Goal: Task Accomplishment & Management: Manage account settings

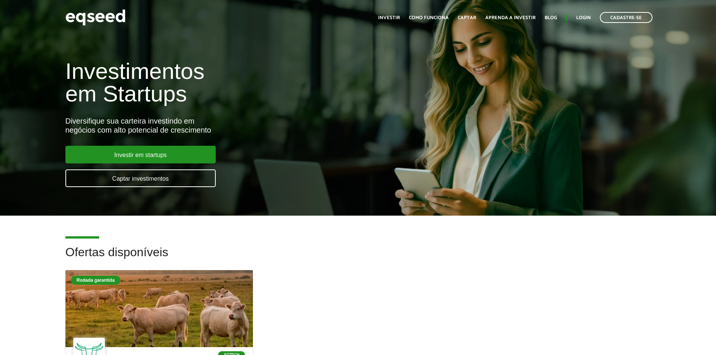
click at [574, 18] on ul "Início Investir Como funciona Captar Aprenda a investir Blog Login Cadastre-se" at bounding box center [515, 17] width 282 height 11
click at [578, 16] on link "Login" at bounding box center [583, 17] width 15 height 5
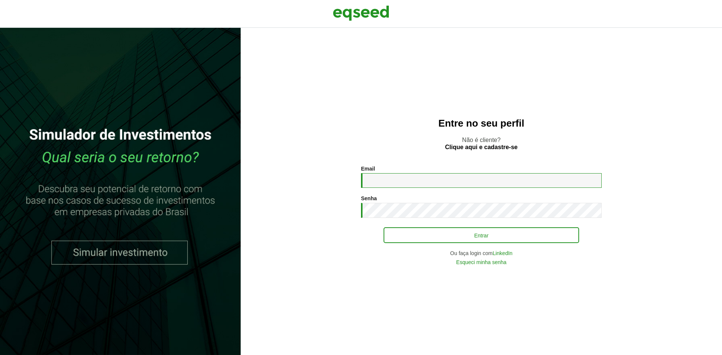
type input "**********"
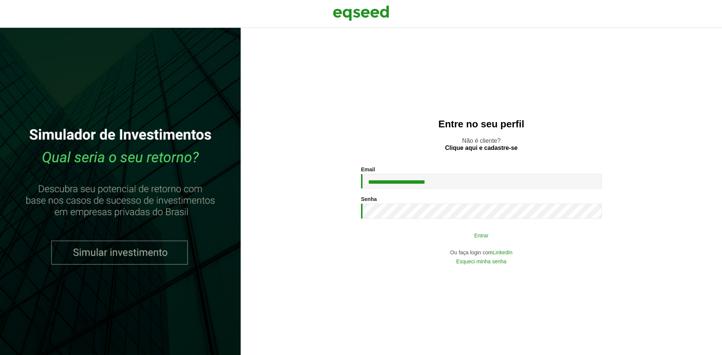
click at [404, 240] on button "Entrar" at bounding box center [480, 235] width 195 height 14
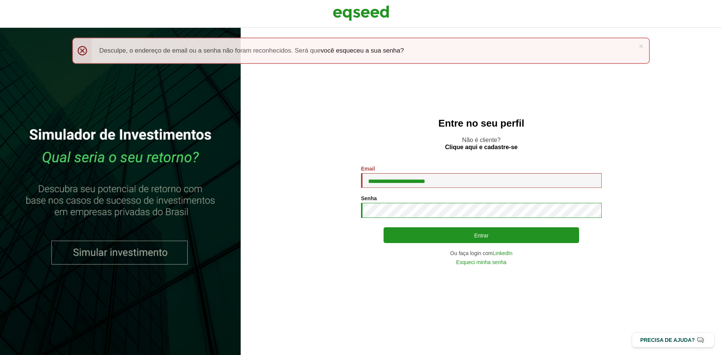
click at [383, 227] on button "Entrar" at bounding box center [480, 235] width 195 height 16
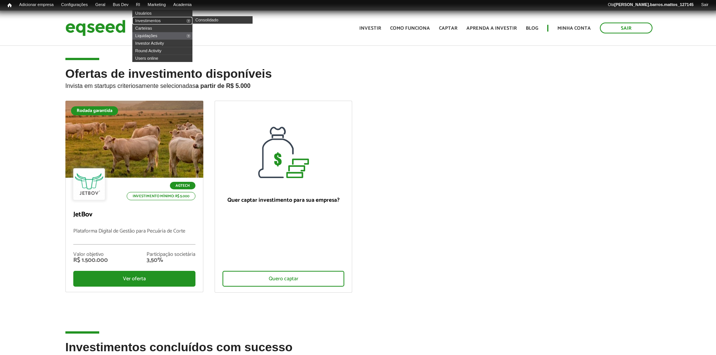
click at [150, 20] on link "Investimentos" at bounding box center [162, 21] width 60 height 8
